Goal: Use online tool/utility

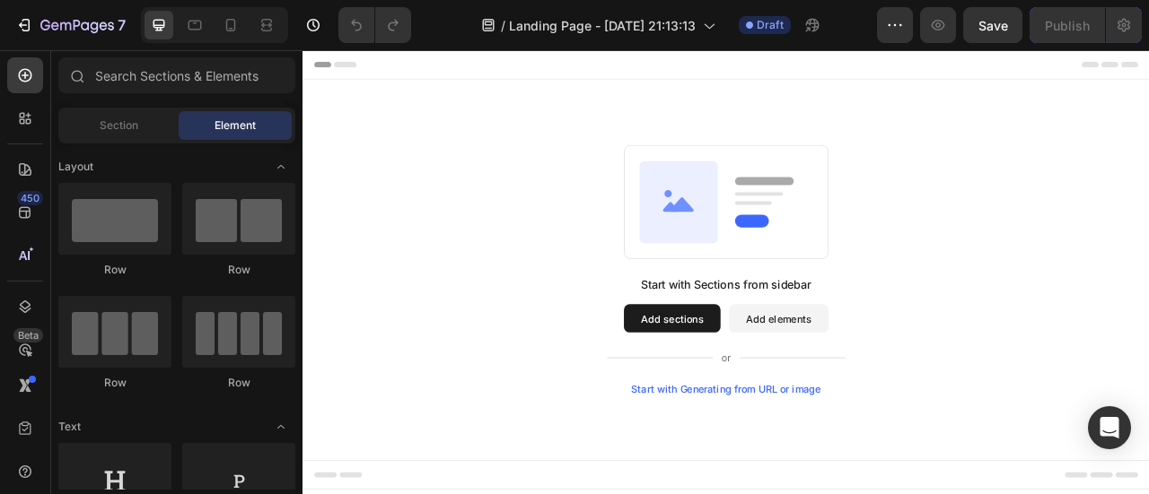
click at [769, 389] on button "Add sections" at bounding box center [772, 391] width 123 height 36
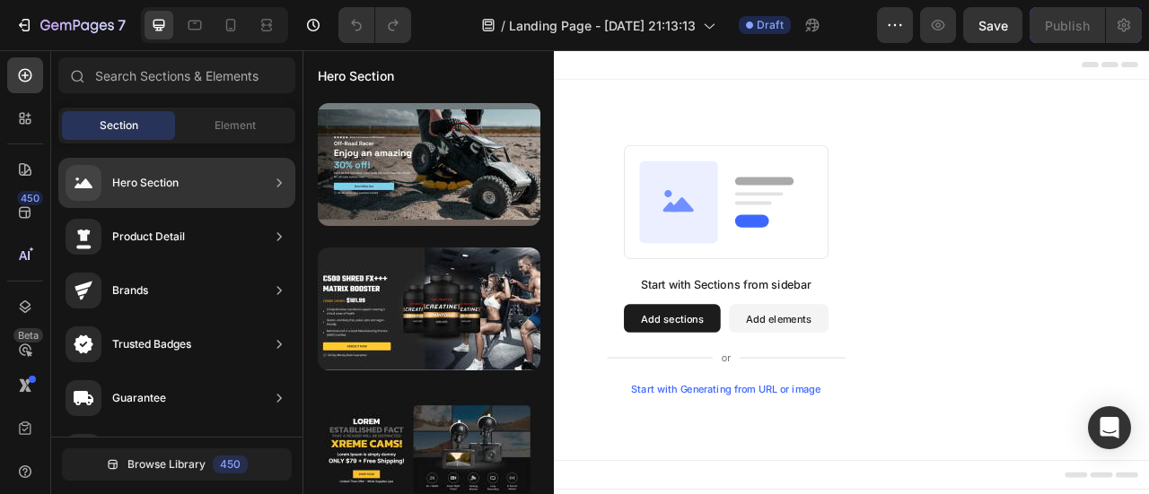
click at [203, 184] on div "Hero Section" at bounding box center [176, 183] width 237 height 50
click at [192, 179] on div "Hero Section" at bounding box center [176, 183] width 237 height 50
click at [191, 175] on div "Hero Section" at bounding box center [176, 183] width 237 height 50
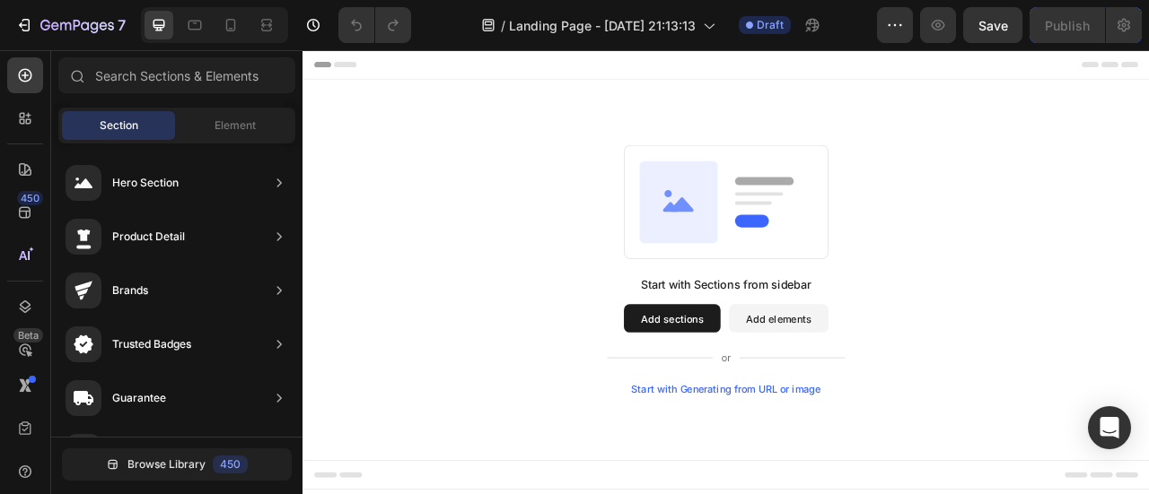
drag, startPoint x: 385, startPoint y: 227, endPoint x: 736, endPoint y: 274, distance: 354.0
click at [756, 261] on icon at bounding box center [780, 243] width 100 height 104
click at [804, 389] on button "Add sections" at bounding box center [772, 391] width 123 height 36
click at [791, 480] on div "Start with Generating from URL or image" at bounding box center [841, 481] width 241 height 14
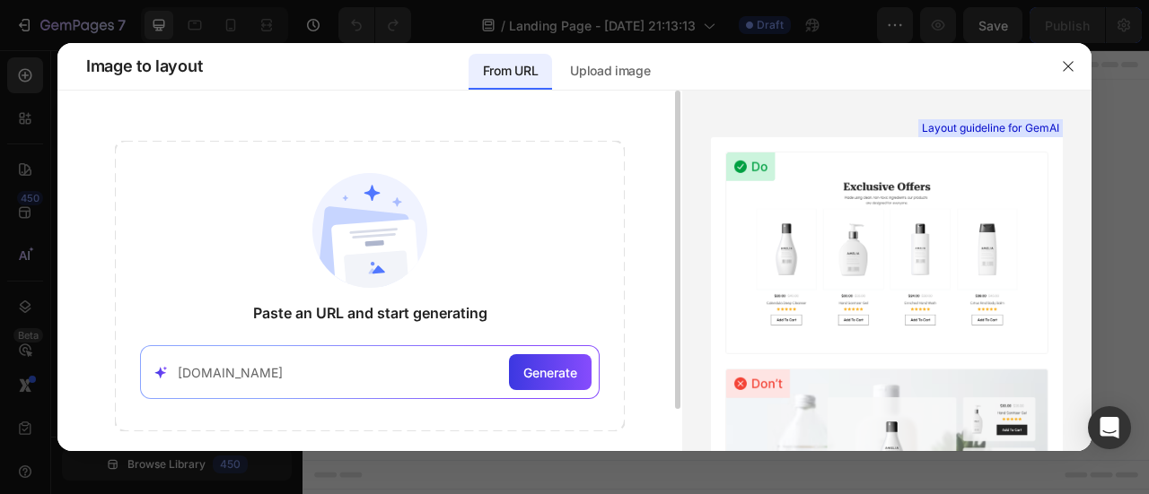
type input "[DOMAIN_NAME]"
drag, startPoint x: 589, startPoint y: 398, endPoint x: 568, endPoint y: 387, distance: 23.7
click at [578, 392] on div "[DOMAIN_NAME] Generate" at bounding box center [369, 372] width 459 height 54
click at [568, 387] on div "Generate" at bounding box center [550, 372] width 83 height 36
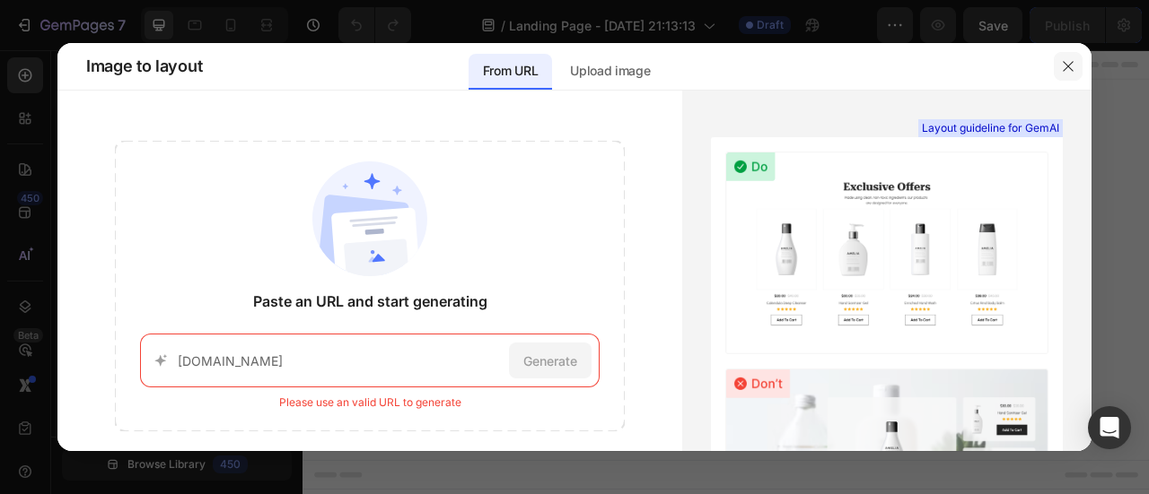
click at [1053, 66] on button "button" at bounding box center [1067, 66] width 29 height 29
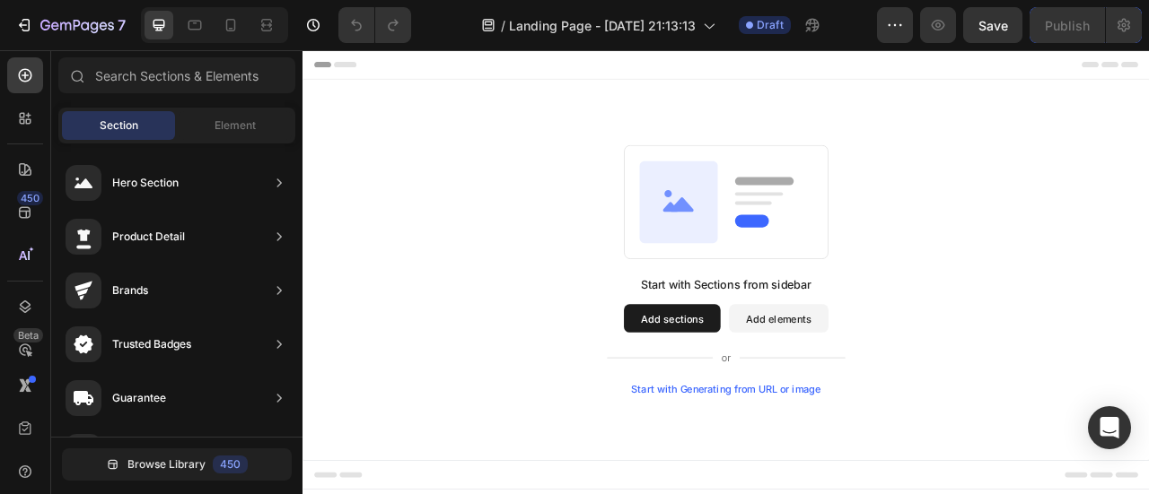
click at [788, 253] on icon at bounding box center [785, 246] width 30 height 19
click at [774, 394] on button "Add sections" at bounding box center [772, 391] width 123 height 36
click at [892, 378] on button "Add elements" at bounding box center [907, 391] width 127 height 36
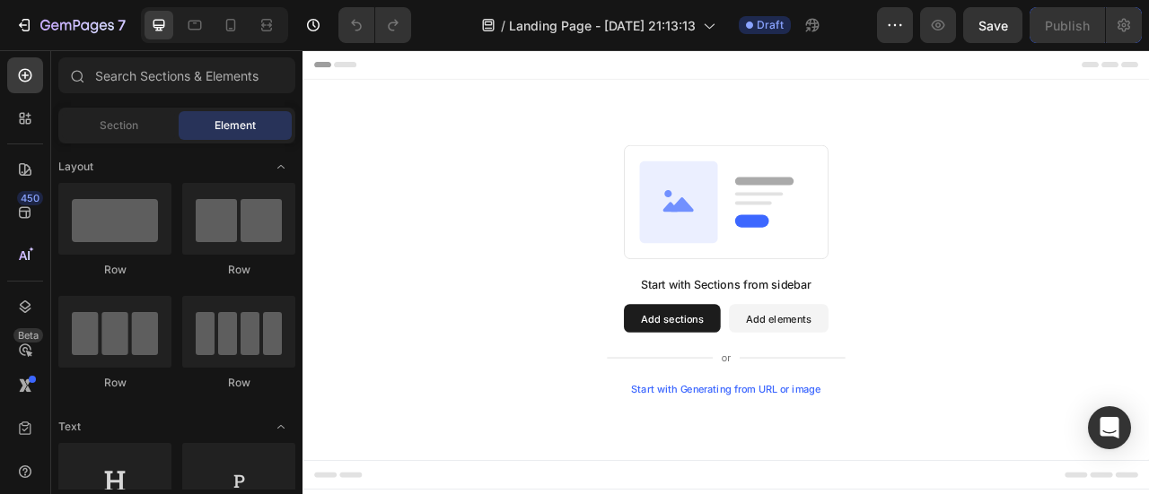
click at [781, 396] on button "Add sections" at bounding box center [772, 391] width 123 height 36
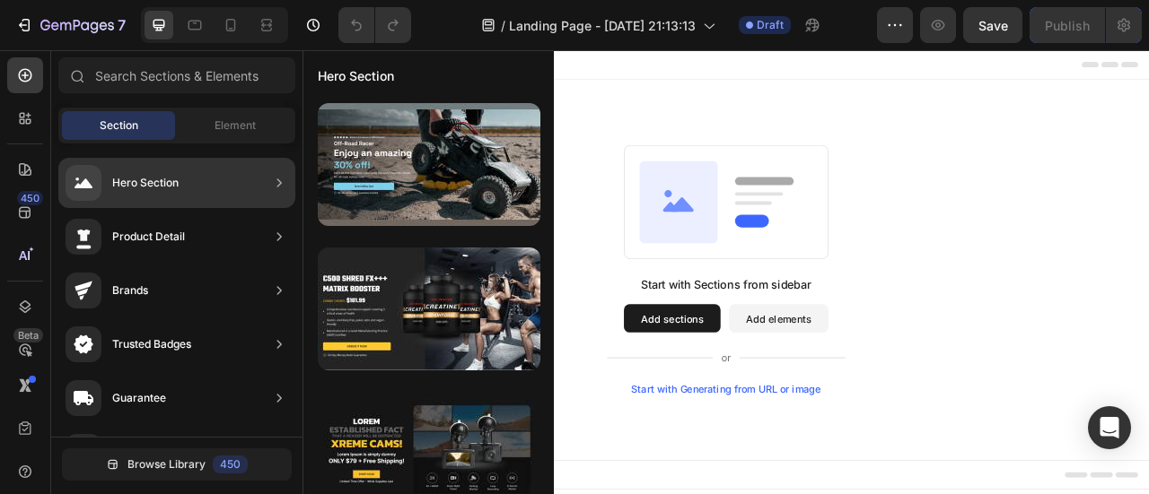
click at [151, 179] on div "Hero Section" at bounding box center [145, 183] width 66 height 18
click at [280, 183] on icon at bounding box center [279, 183] width 4 height 8
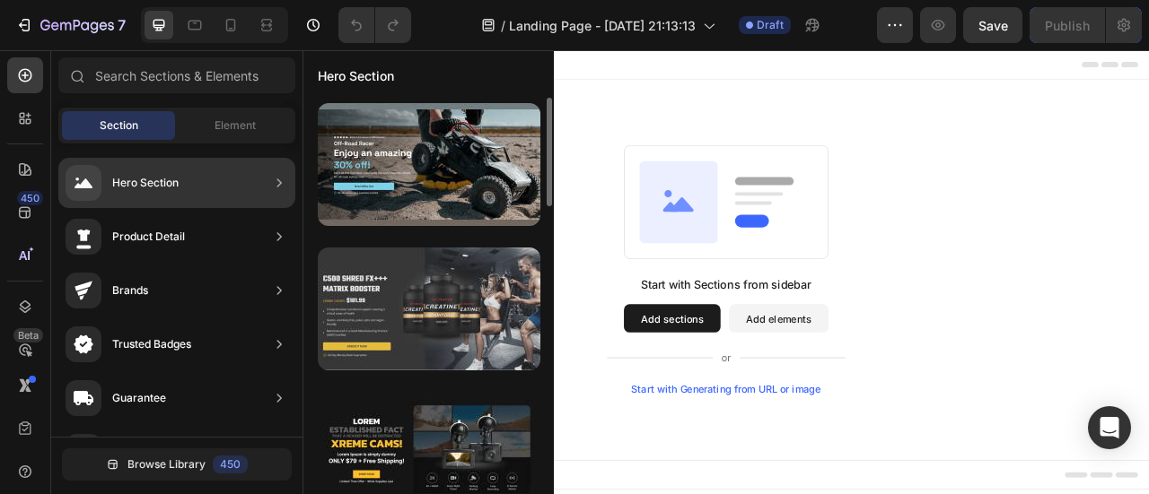
click at [422, 284] on div at bounding box center [429, 309] width 223 height 123
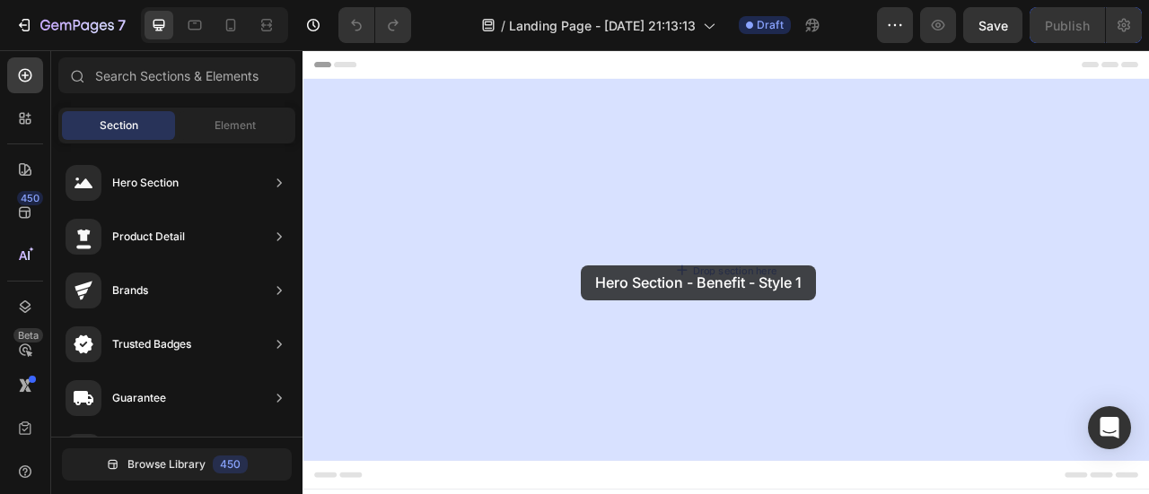
drag, startPoint x: 713, startPoint y: 363, endPoint x: 676, endPoint y: 320, distance: 57.2
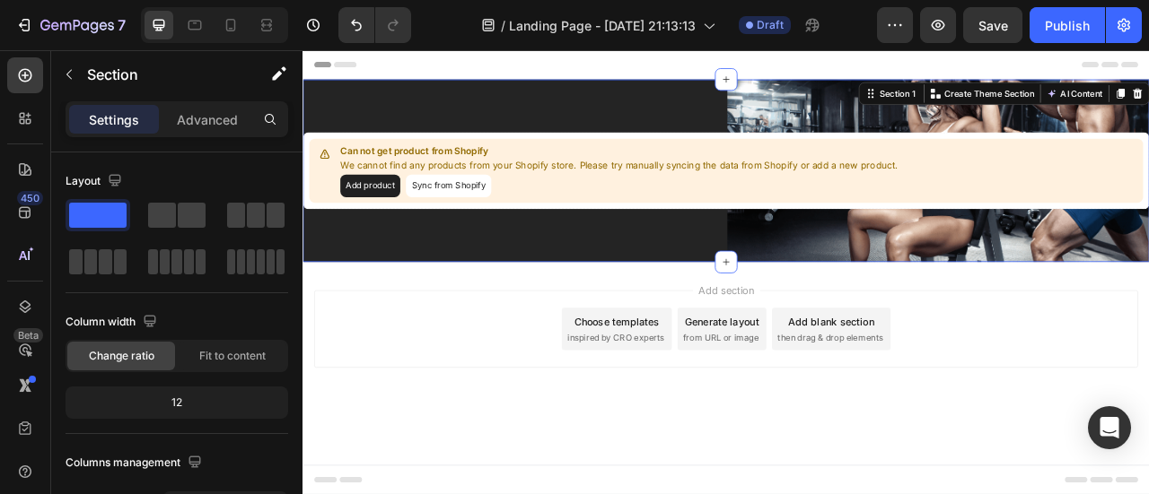
click at [1012, 285] on div "Can not get product from Shopify We cannot find any products from your Shopify …" at bounding box center [840, 203] width 1077 height 232
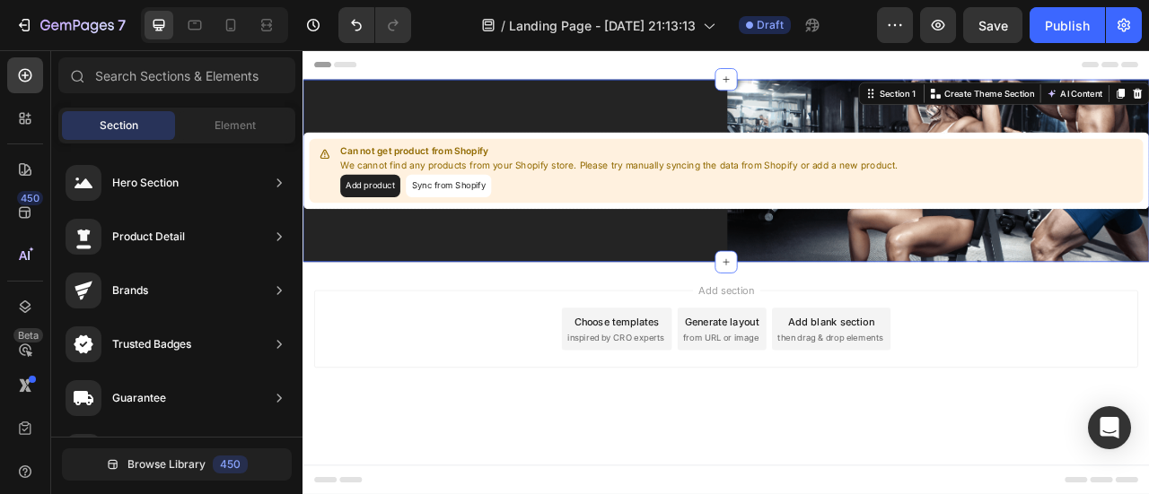
click at [490, 325] on div "Add section Choose templates inspired by CRO experts Generate layout from URL o…" at bounding box center [840, 429] width 1077 height 221
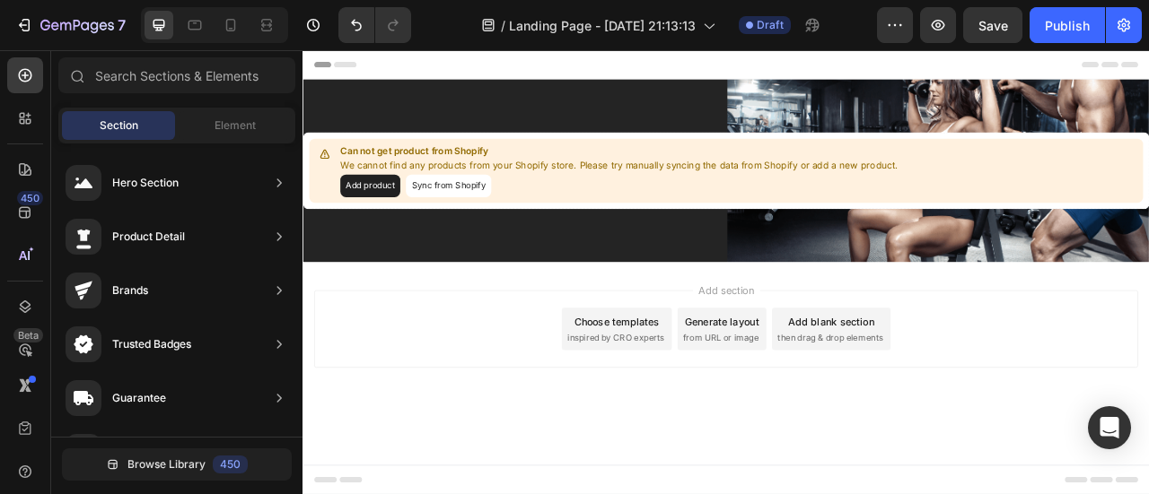
click at [710, 394] on div "Choose templates" at bounding box center [702, 395] width 109 height 19
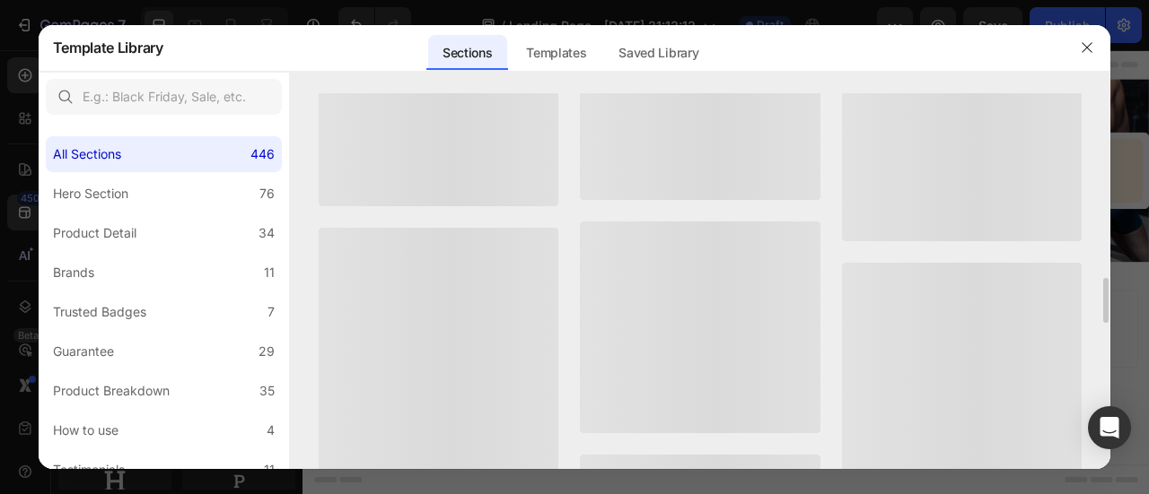
scroll to position [1164, 0]
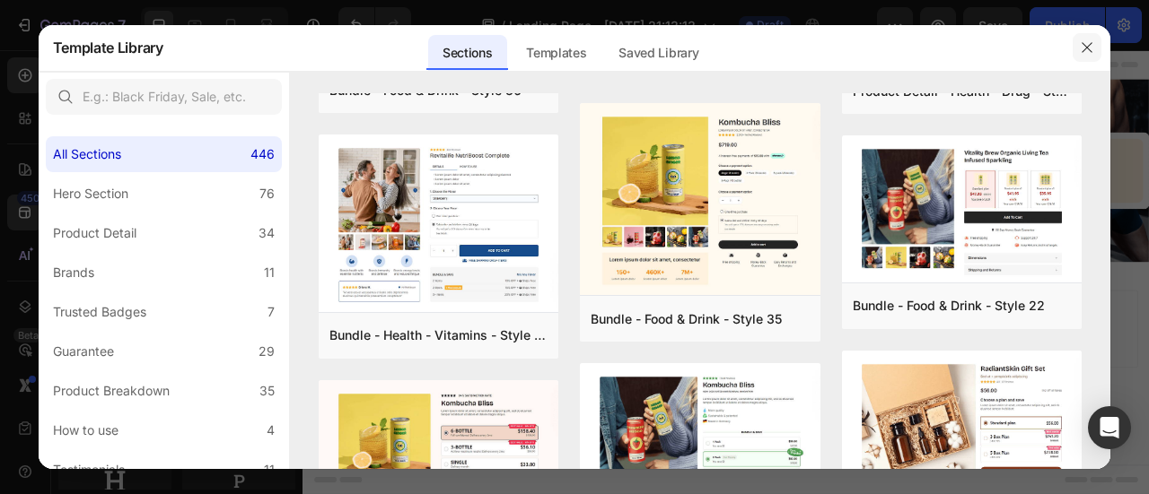
click at [1089, 42] on icon "button" at bounding box center [1087, 47] width 14 height 14
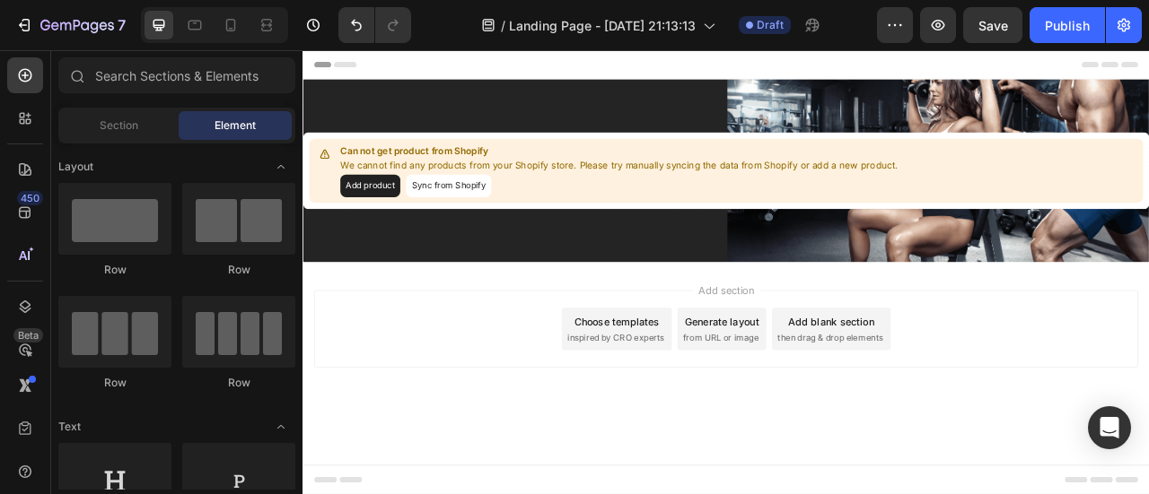
click at [455, 424] on div "Add section Choose templates inspired by CRO experts Generate layout from URL o…" at bounding box center [841, 404] width 1048 height 99
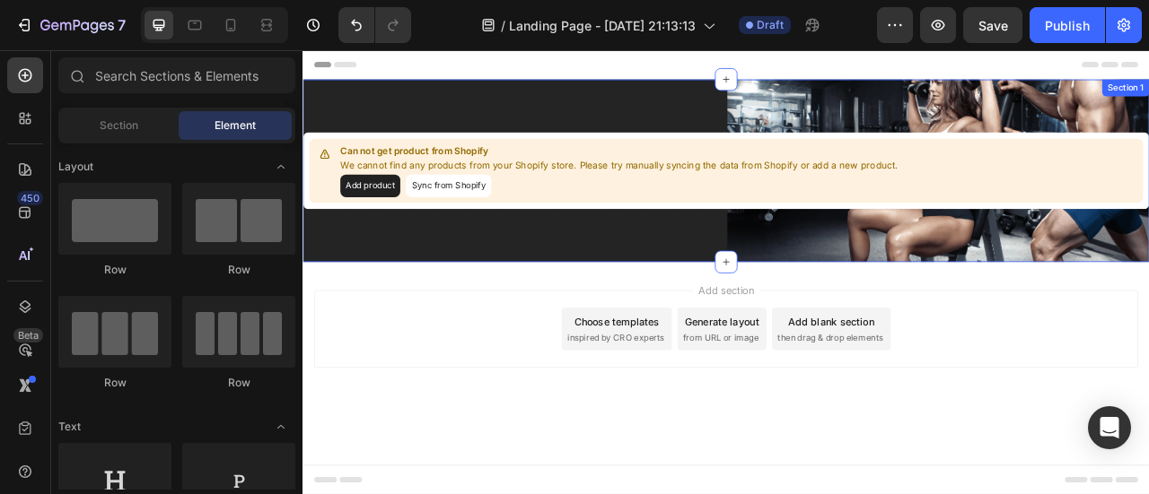
click at [1118, 295] on div "Can not get product from Shopify We cannot find any products from your Shopify …" at bounding box center [840, 203] width 1077 height 232
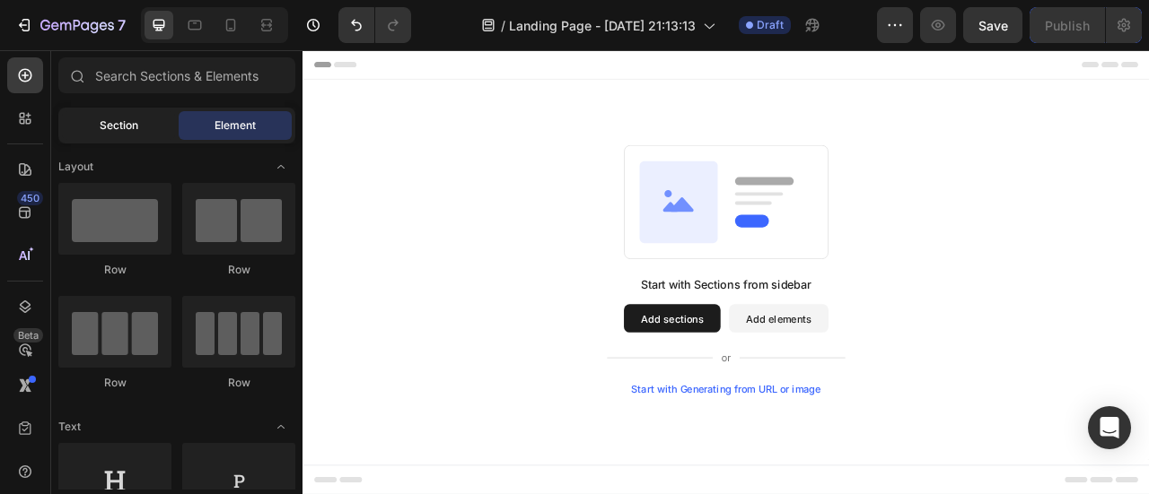
click at [107, 129] on span "Section" at bounding box center [119, 126] width 39 height 16
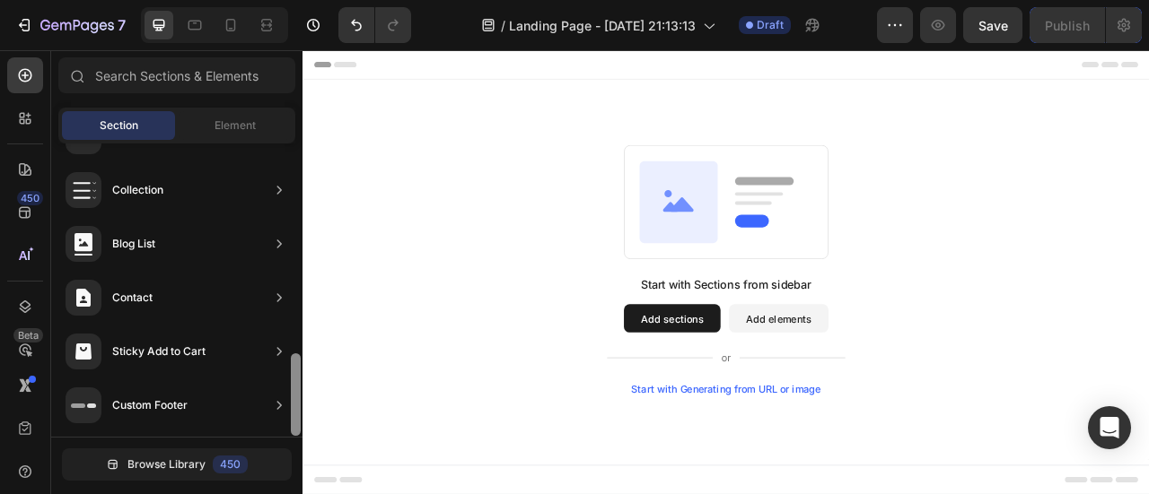
scroll to position [454, 0]
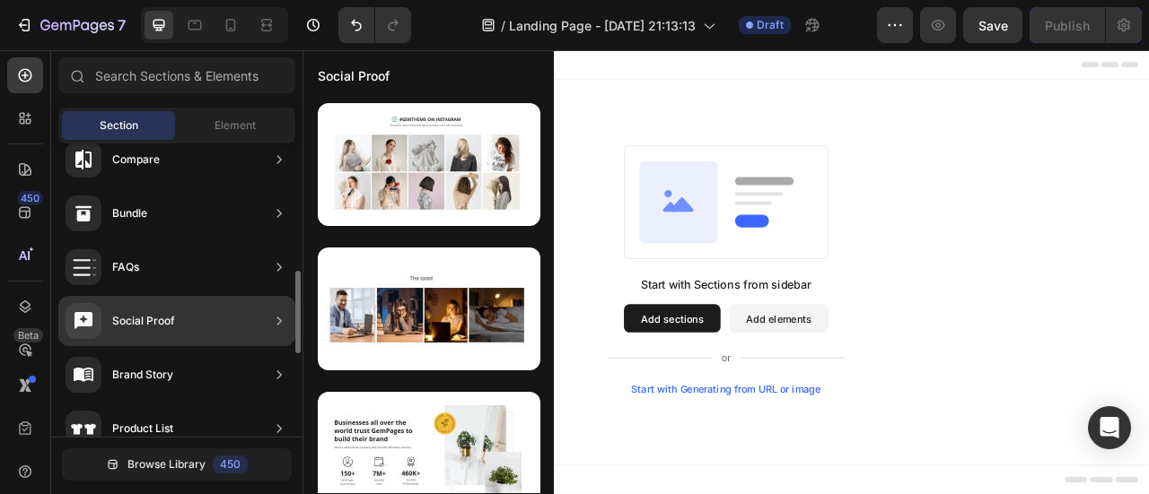
click at [153, 317] on div "Social Proof" at bounding box center [143, 321] width 63 height 18
click at [273, 317] on icon at bounding box center [279, 321] width 18 height 18
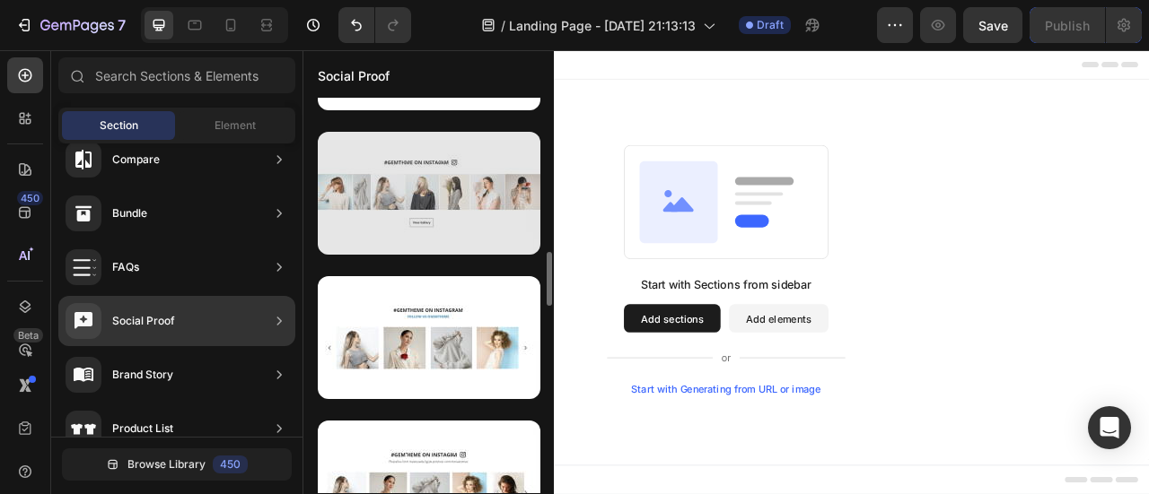
scroll to position [1217, 0]
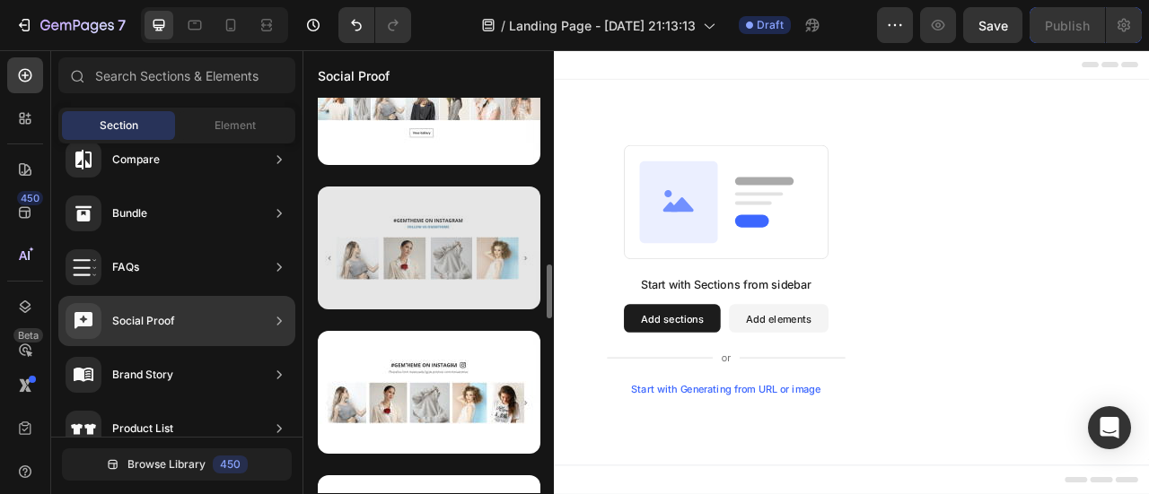
click at [416, 259] on div at bounding box center [429, 248] width 223 height 123
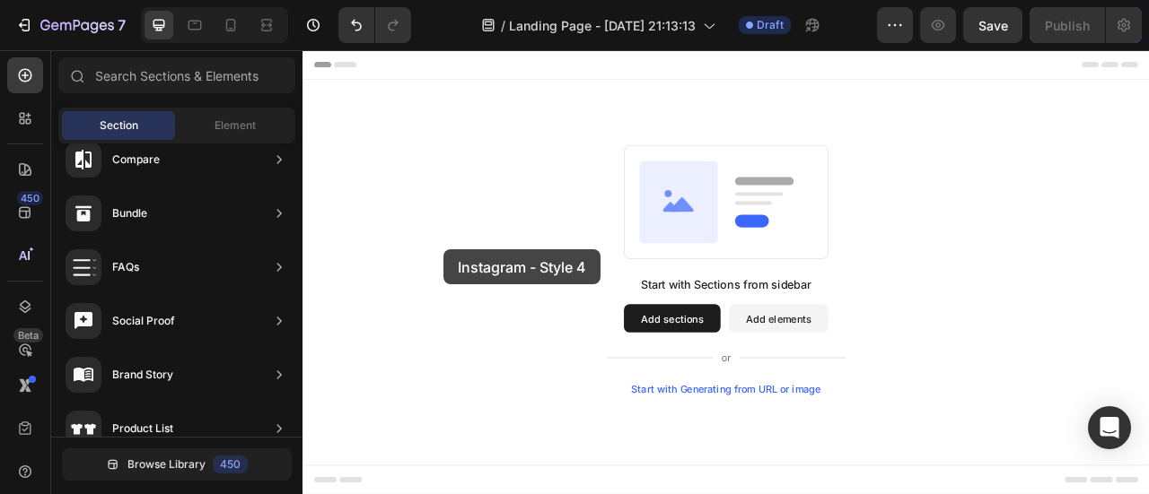
drag, startPoint x: 746, startPoint y: 300, endPoint x: 736, endPoint y: 285, distance: 17.4
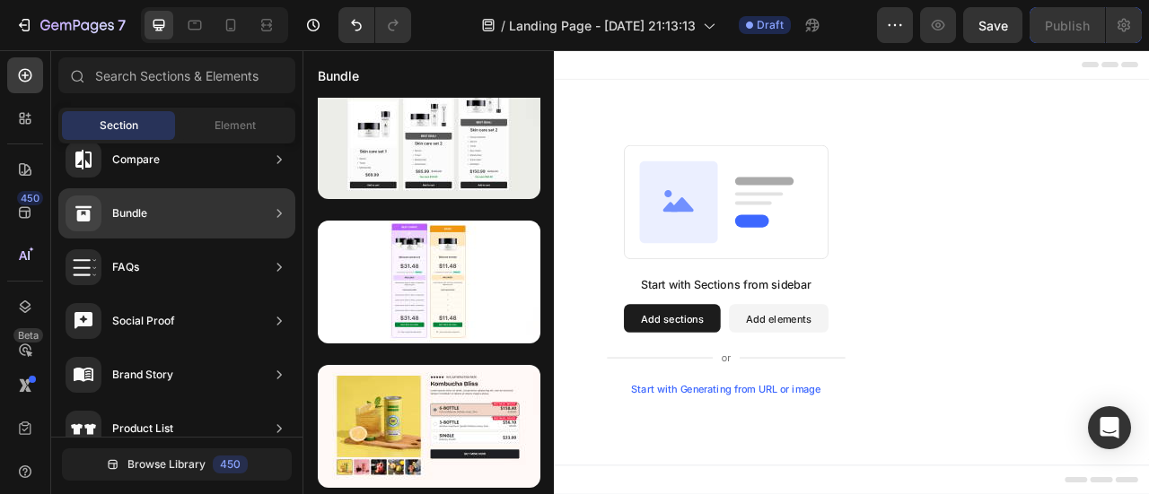
scroll to position [0, 0]
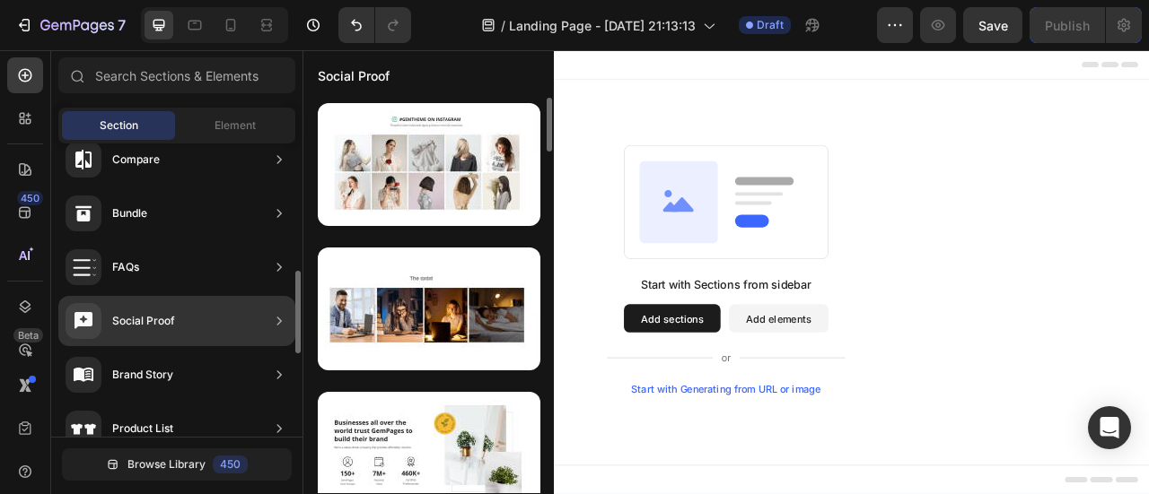
click at [168, 319] on div "Social Proof" at bounding box center [143, 321] width 63 height 18
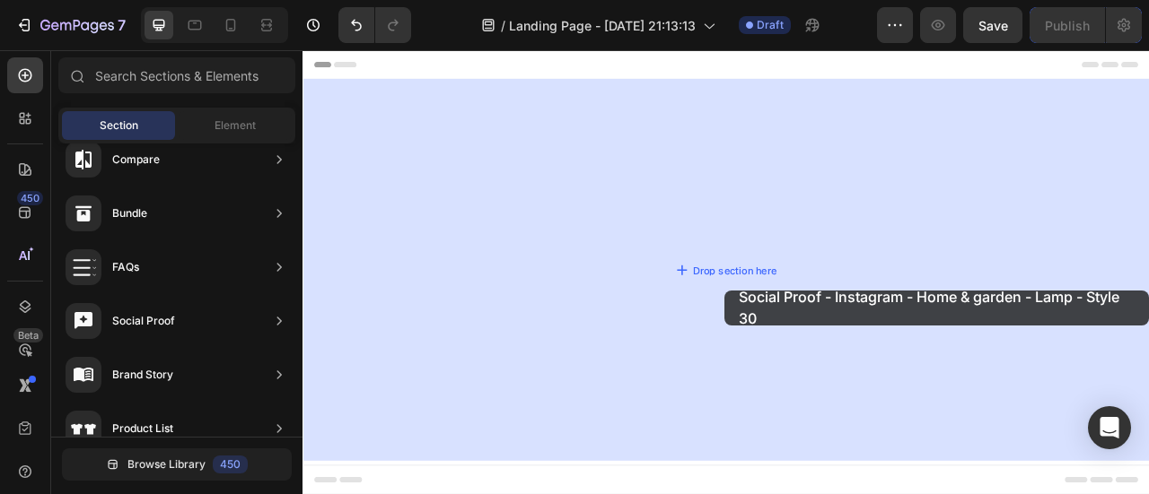
drag, startPoint x: 676, startPoint y: 354, endPoint x: 838, endPoint y: 356, distance: 162.4
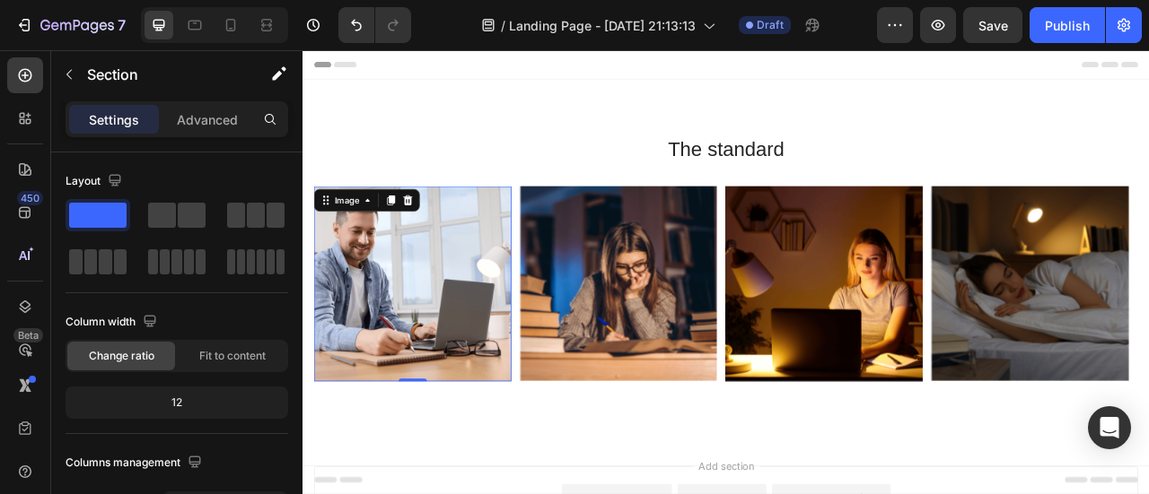
click at [503, 360] on img at bounding box center [441, 347] width 251 height 248
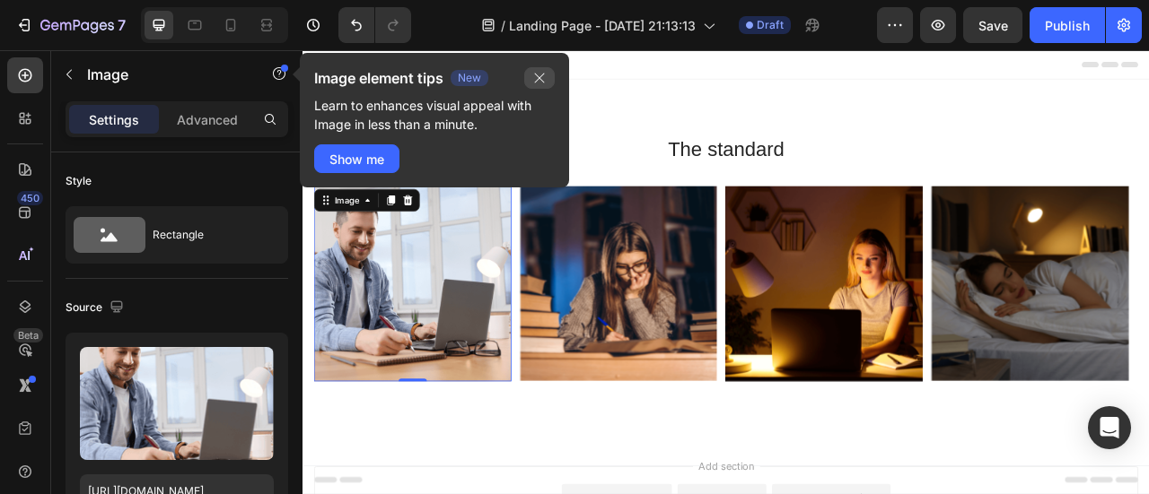
click at [535, 76] on icon "button" at bounding box center [539, 78] width 14 height 14
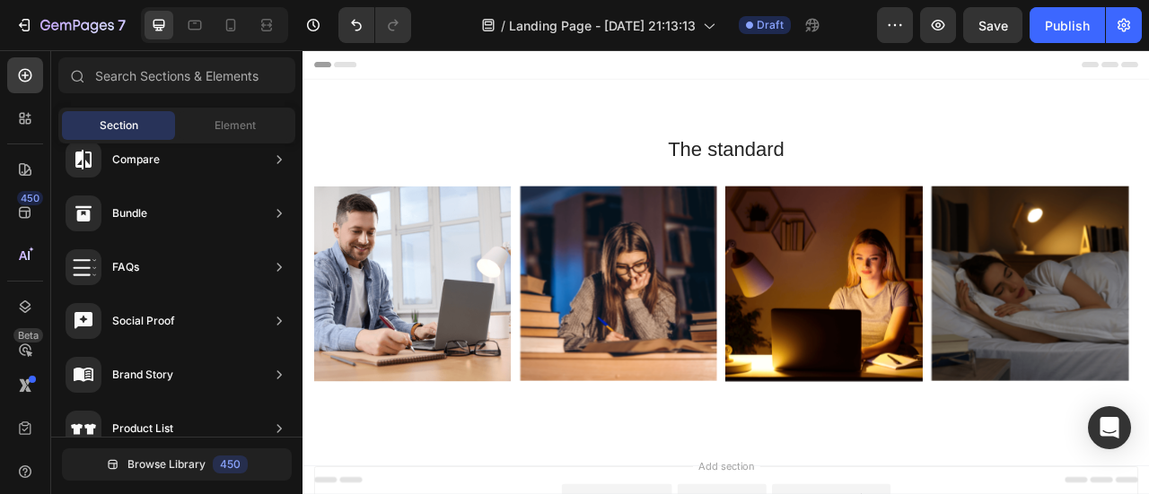
click at [1148, 157] on div "The standard Heading Row Image Image Image Image Carousel Section 1" at bounding box center [840, 315] width 1077 height 457
